Goal: Task Accomplishment & Management: Use online tool/utility

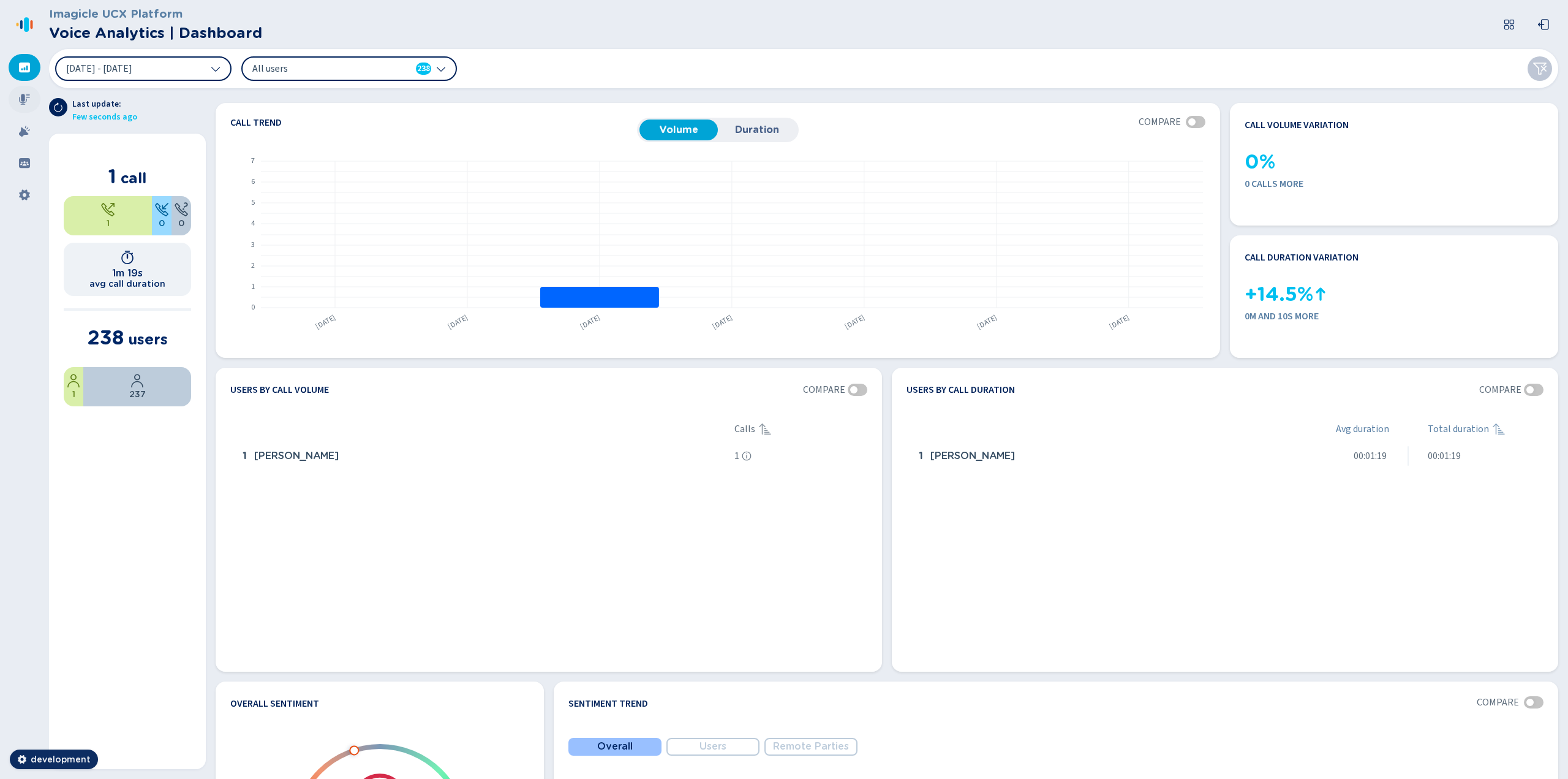
click at [29, 96] on icon at bounding box center [25, 99] width 11 height 11
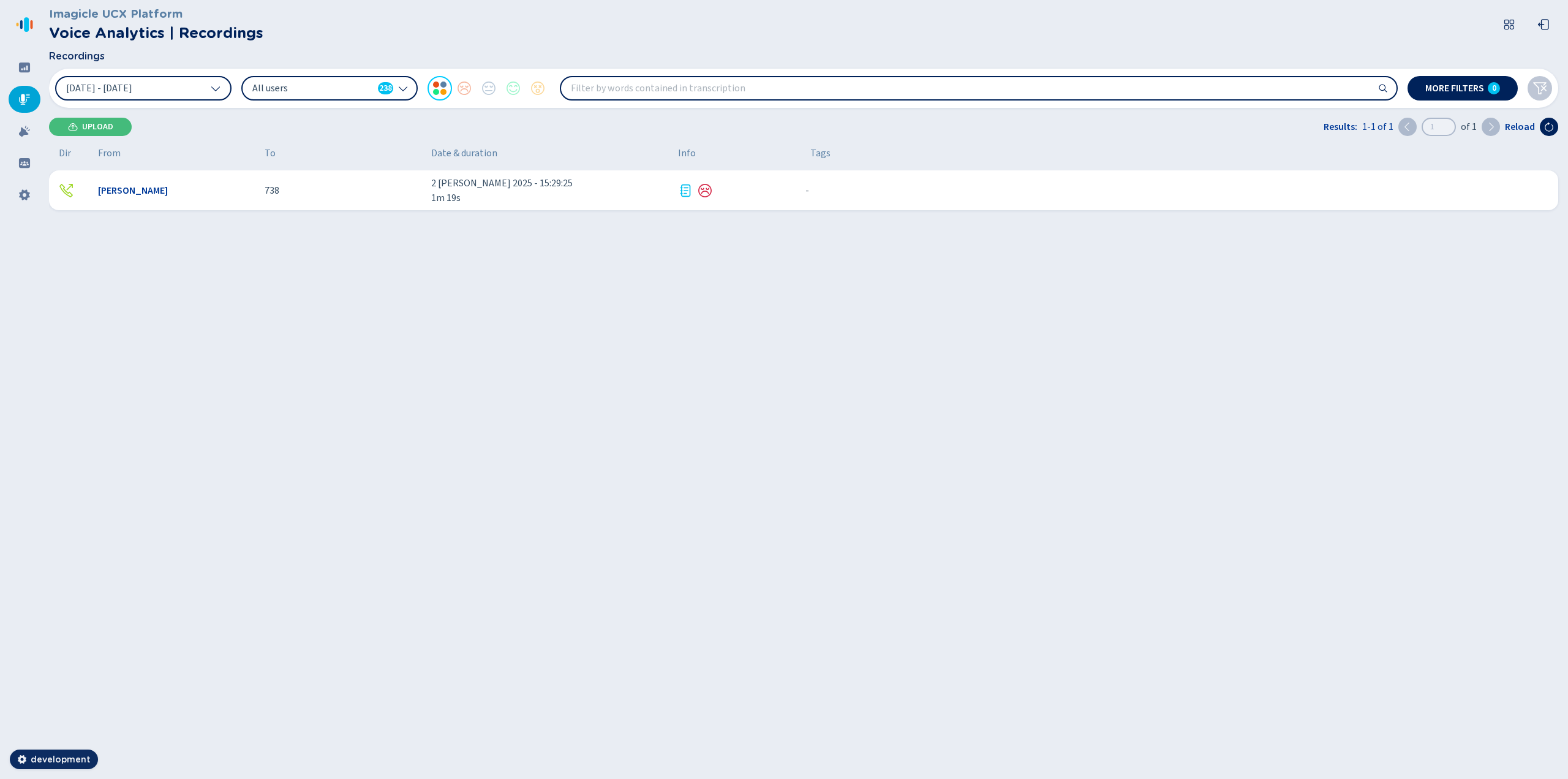
click at [550, 190] on span "2 [PERSON_NAME] 2025 - 15:29:25" at bounding box center [549, 183] width 237 height 15
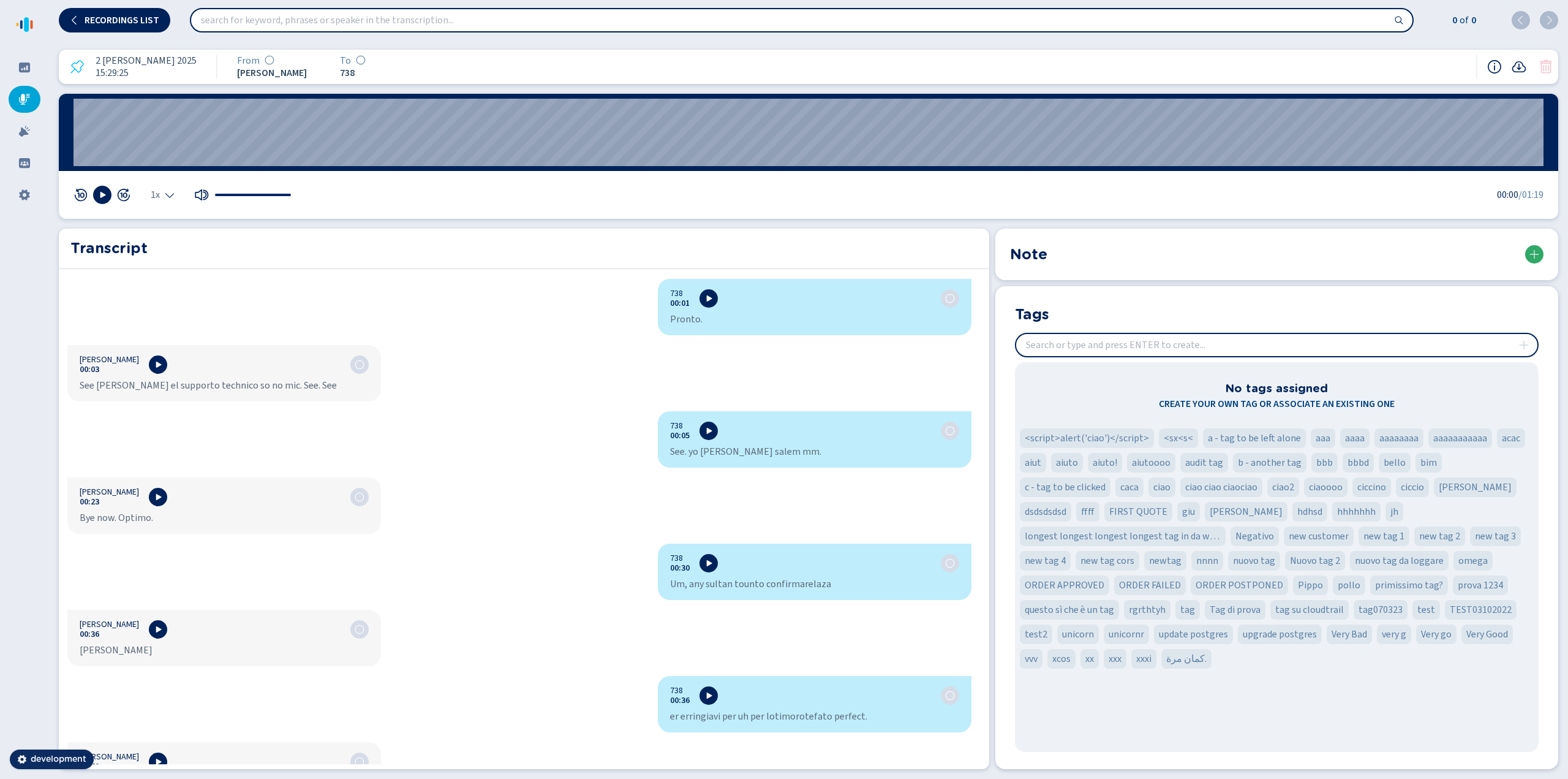
click at [1539, 255] on icon at bounding box center [1534, 254] width 10 height 10
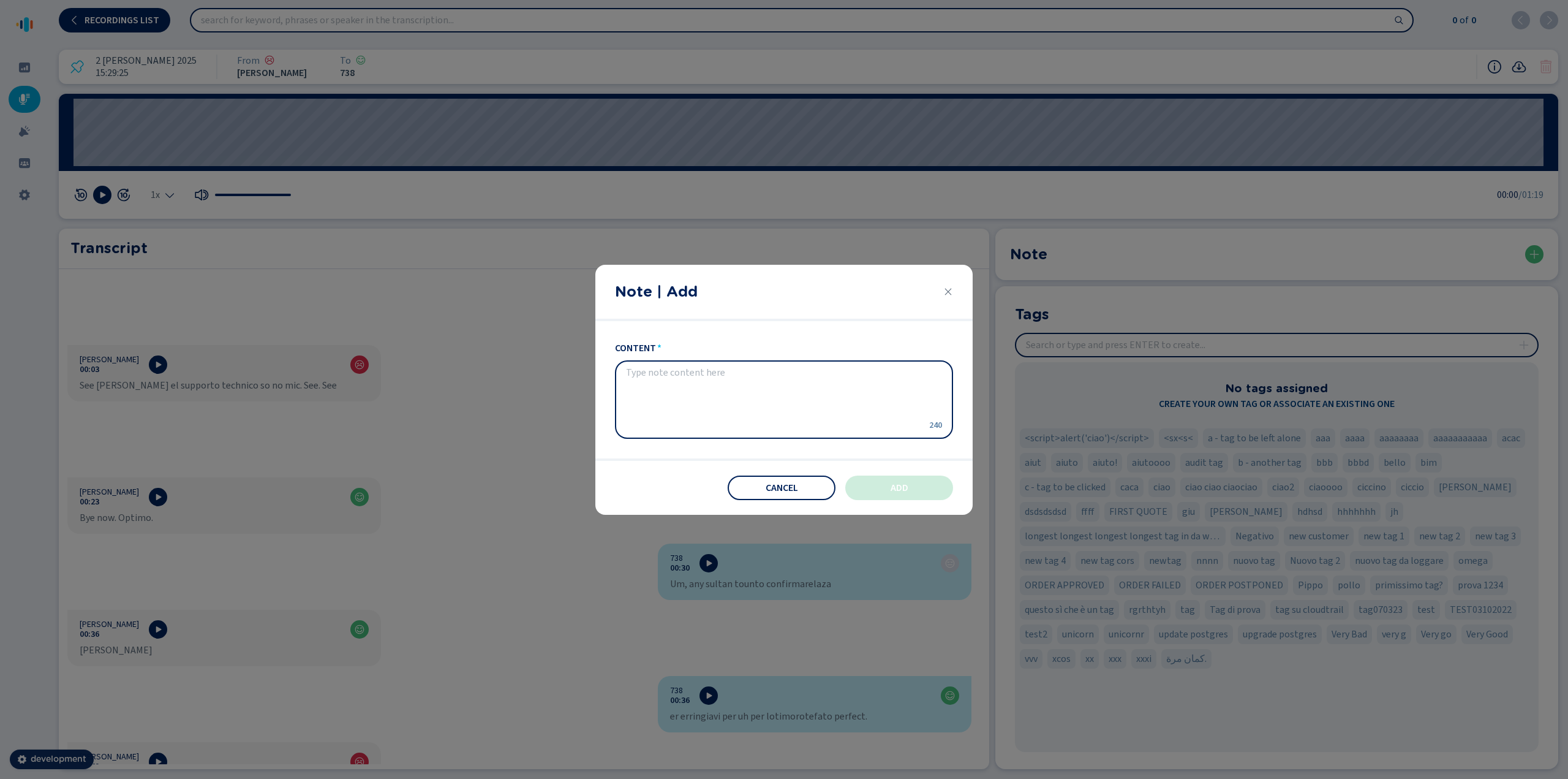
click at [837, 408] on textarea "content" at bounding box center [774, 399] width 296 height 64
type textarea "prova"
click at [868, 490] on button "Add" at bounding box center [899, 487] width 108 height 25
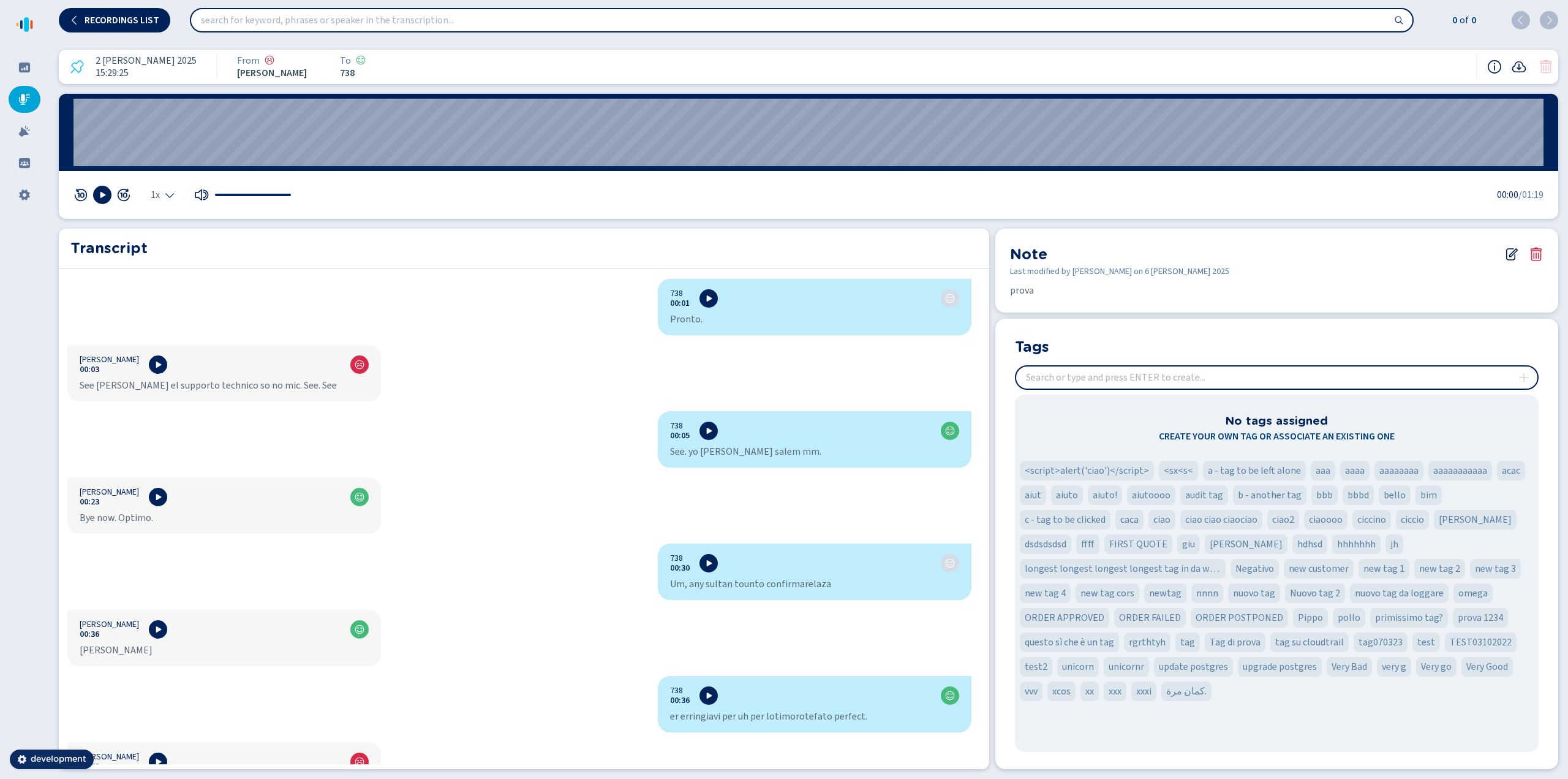
click at [1509, 253] on icon at bounding box center [1512, 254] width 15 height 15
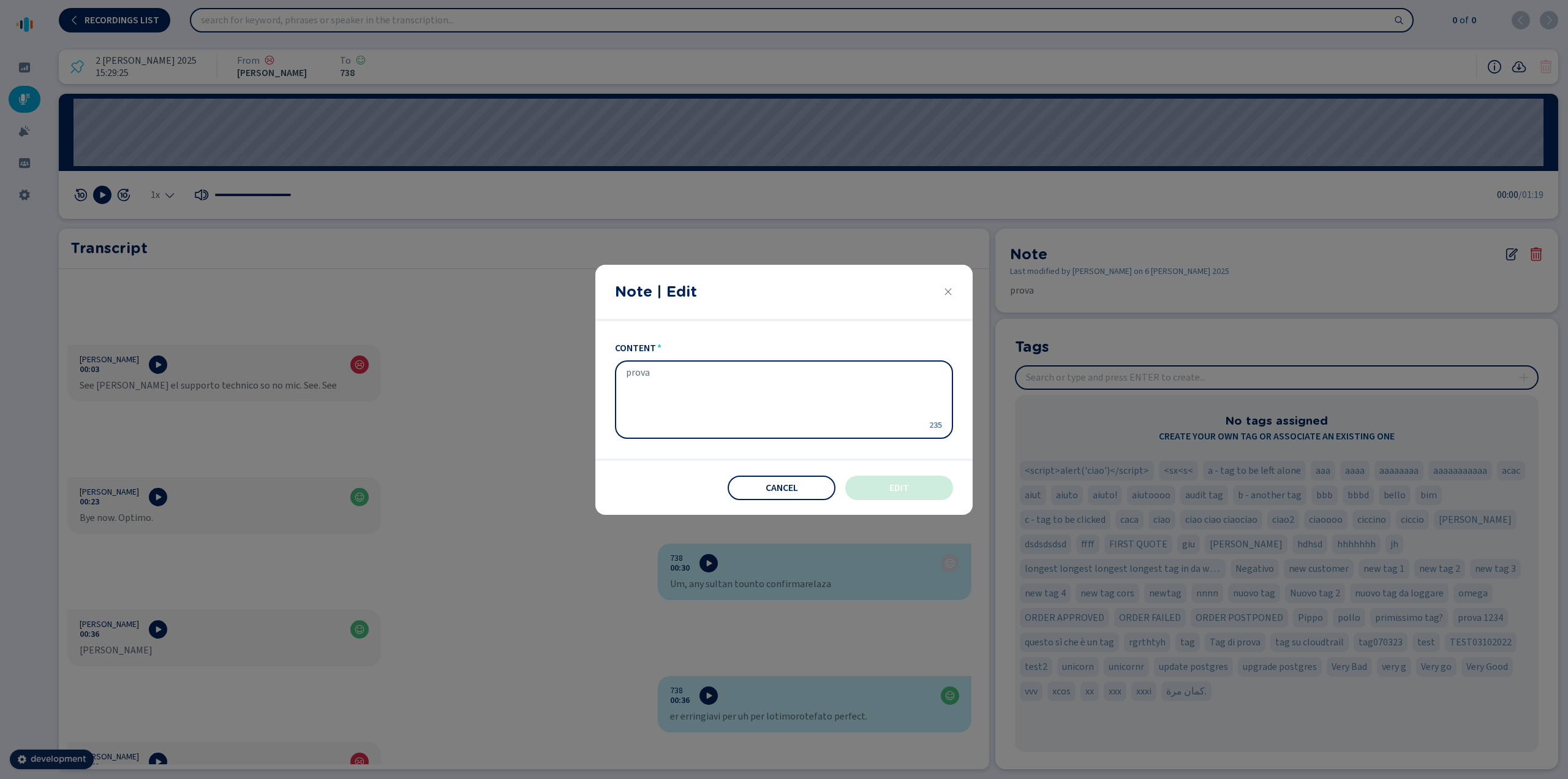
click at [738, 371] on textarea "prova" at bounding box center [774, 399] width 296 height 64
type textarea "provola"
click at [878, 488] on button "Edit" at bounding box center [899, 487] width 108 height 25
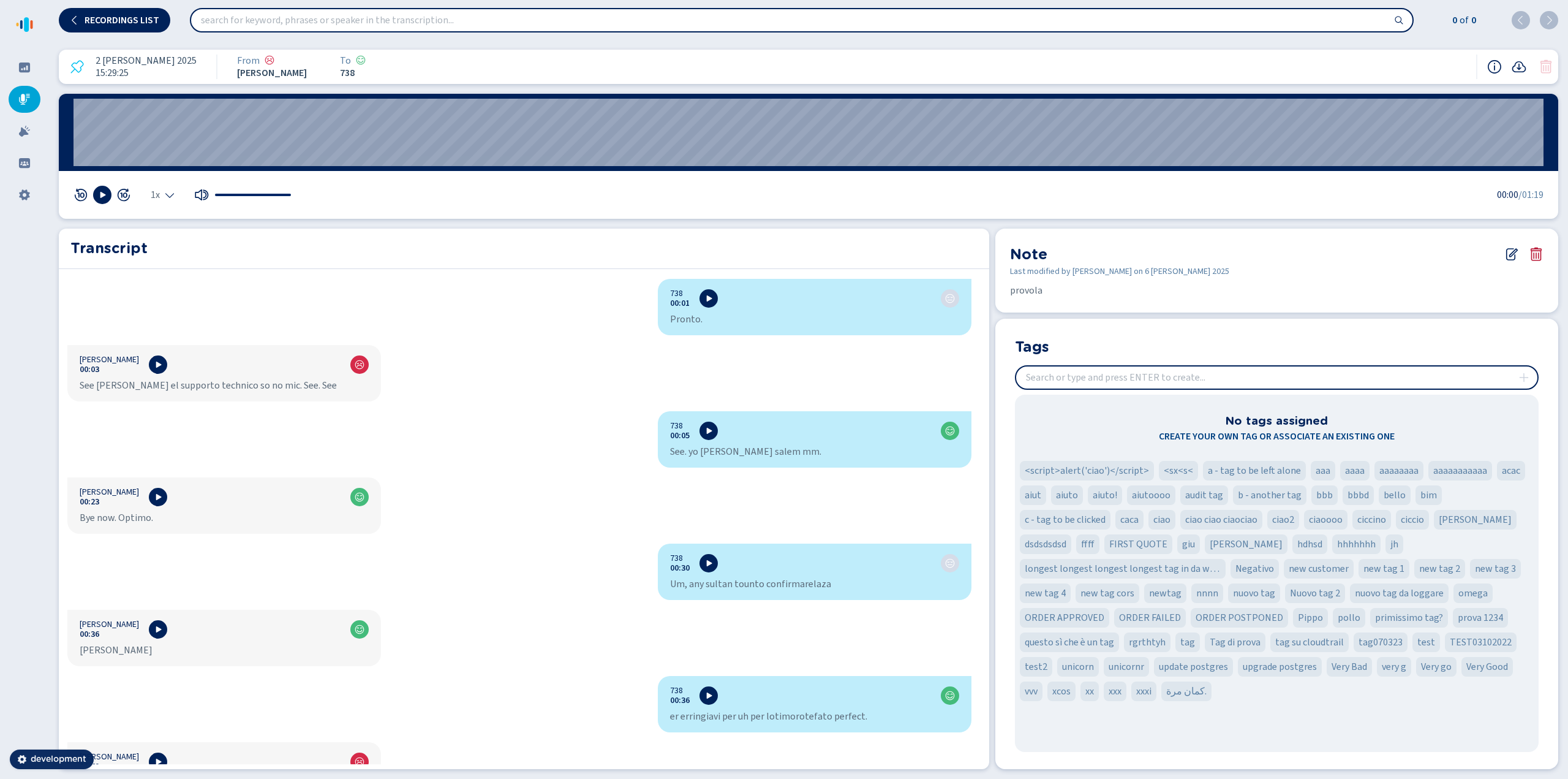
click at [1535, 255] on icon at bounding box center [1537, 254] width 15 height 15
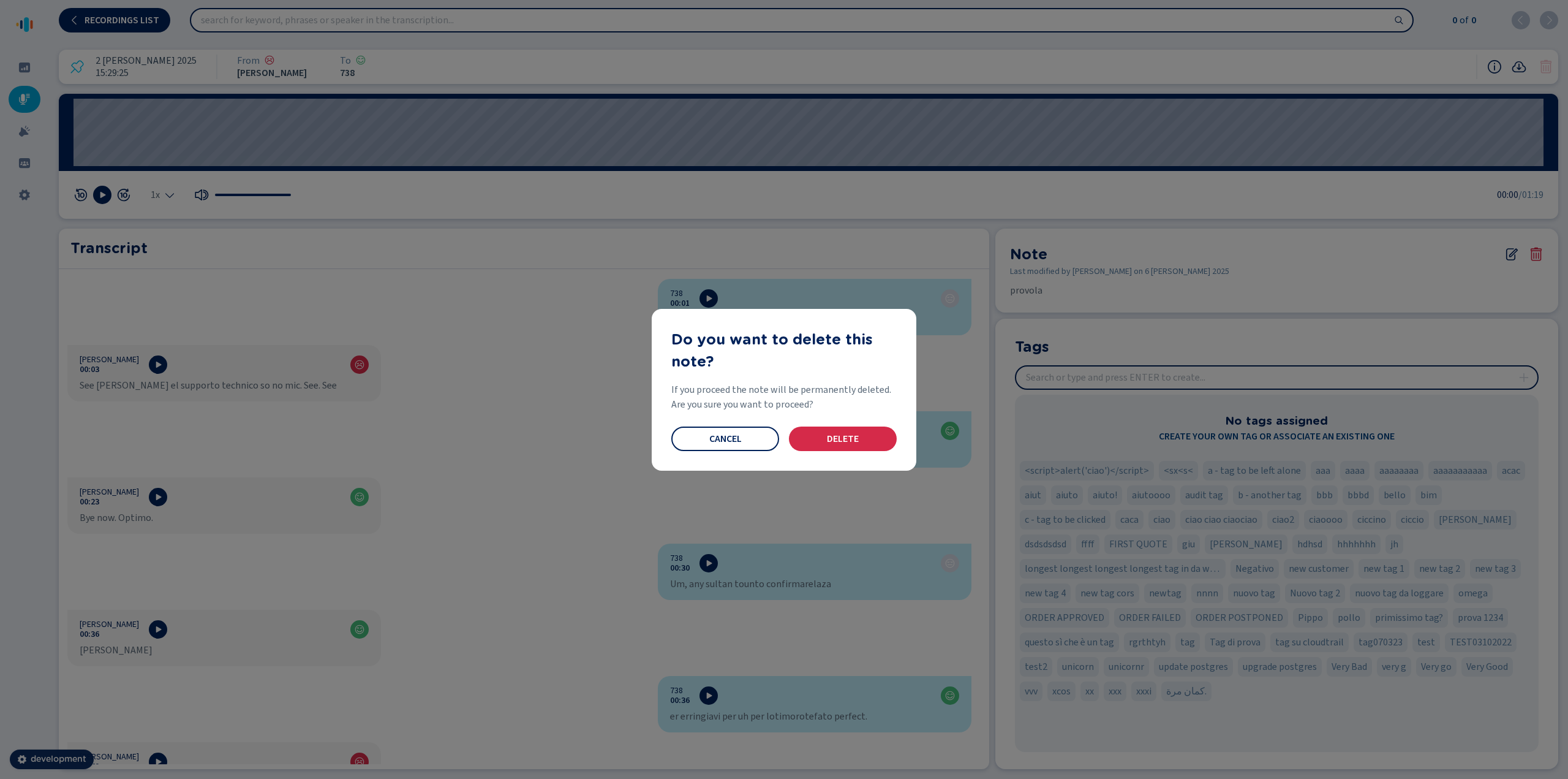
click at [866, 438] on button "Delete" at bounding box center [842, 438] width 108 height 25
